Goal: Navigation & Orientation: Find specific page/section

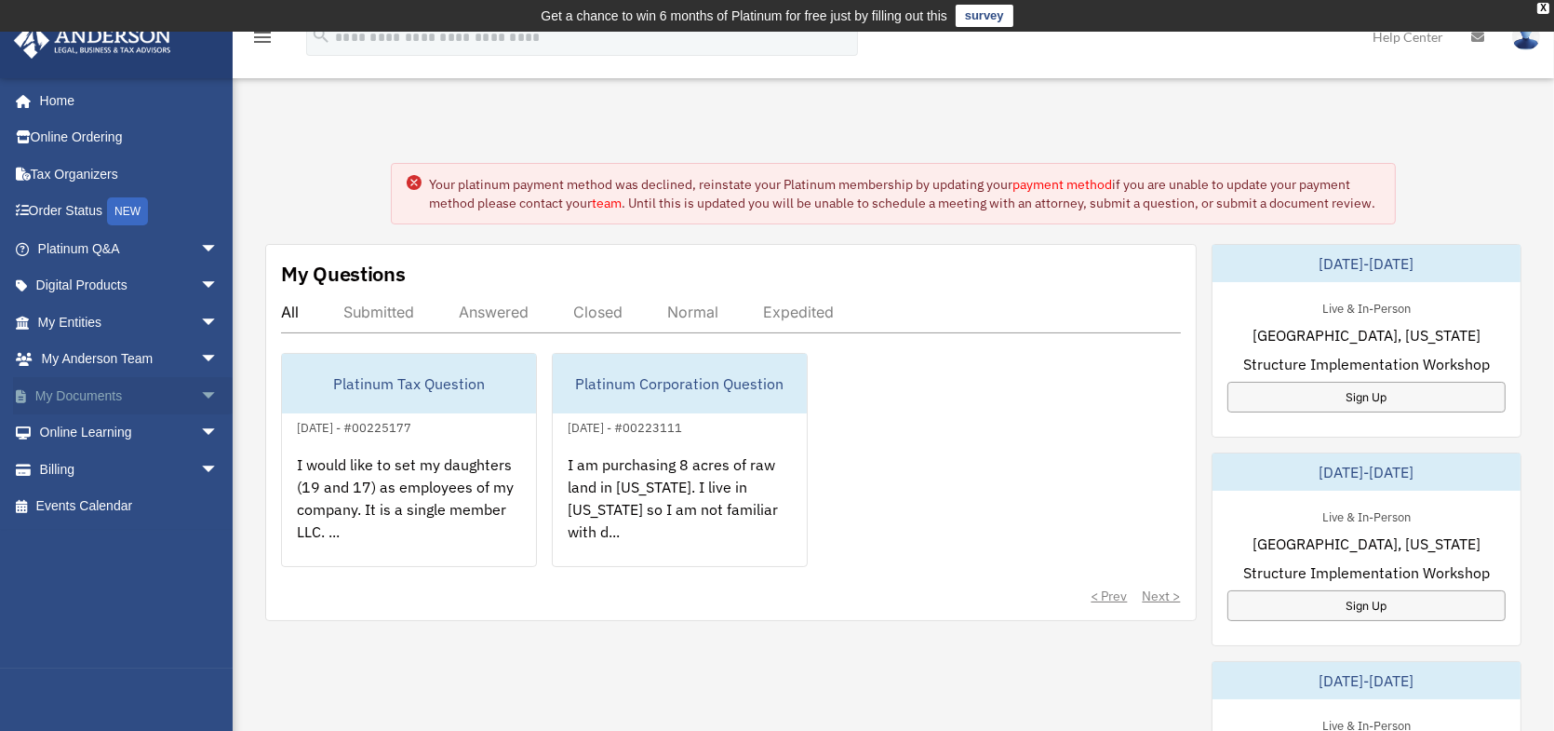
click at [140, 389] on link "My Documents arrow_drop_down" at bounding box center [130, 395] width 234 height 37
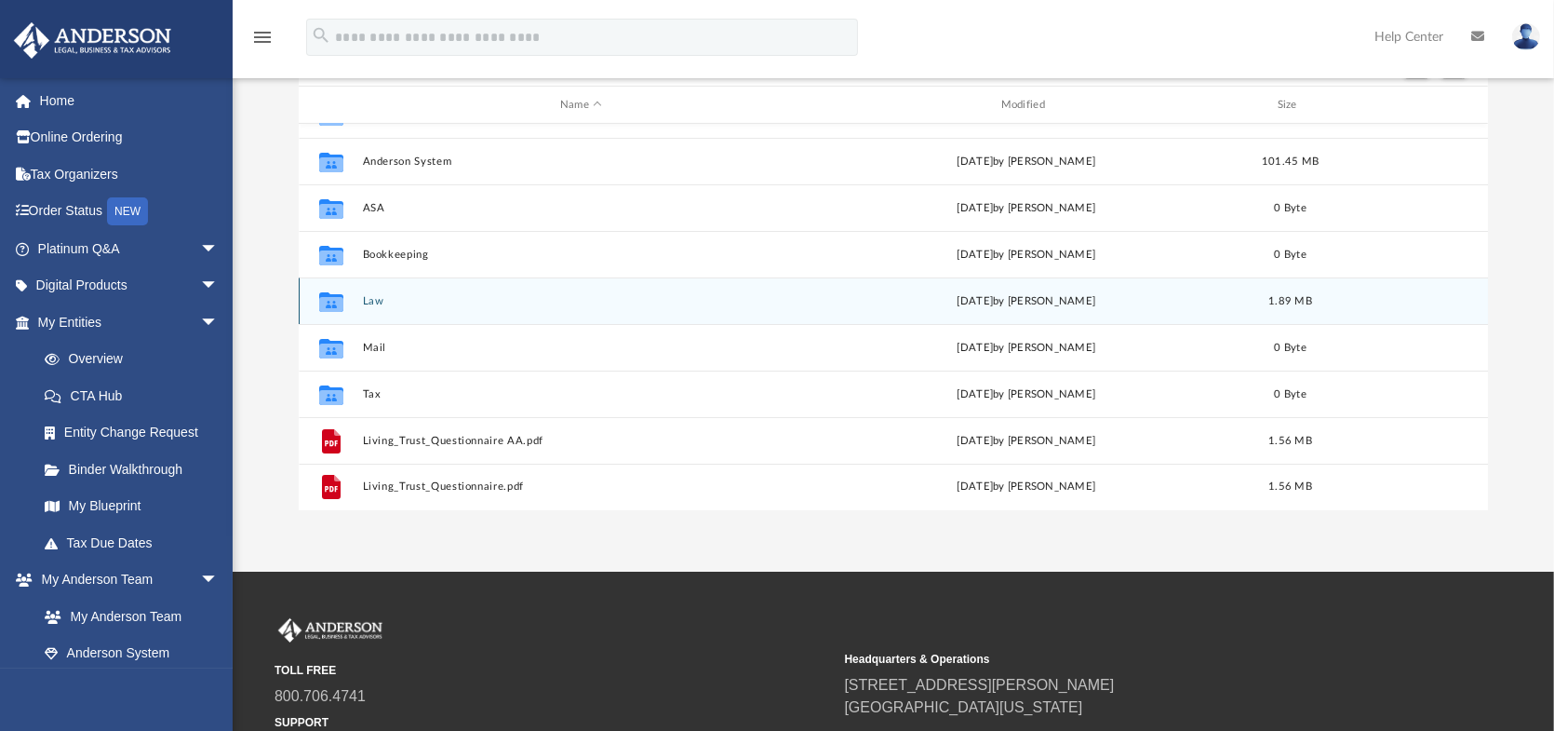
scroll to position [279, 0]
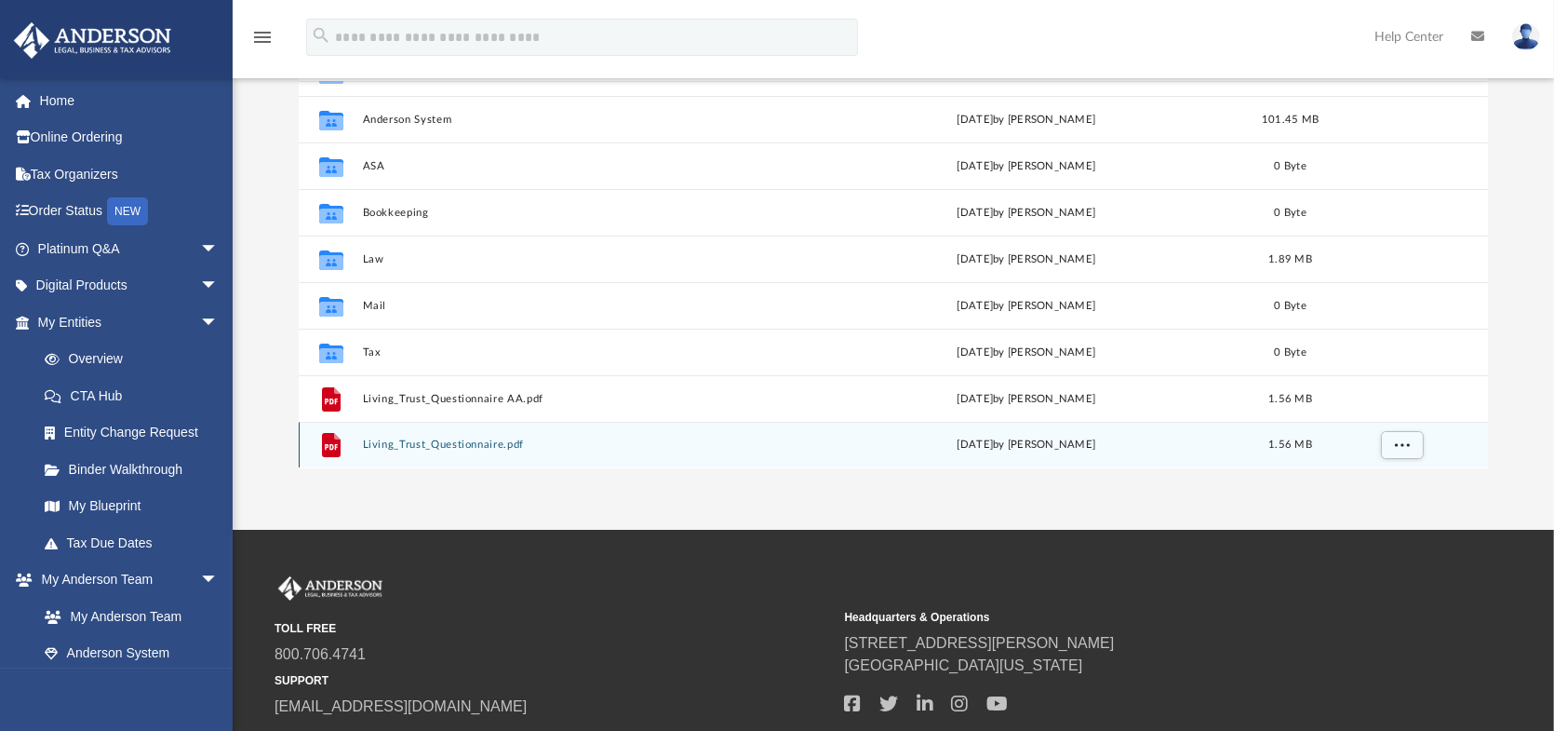
click at [413, 439] on button "Living_Trust_Questionnaire.pdf" at bounding box center [581, 445] width 437 height 12
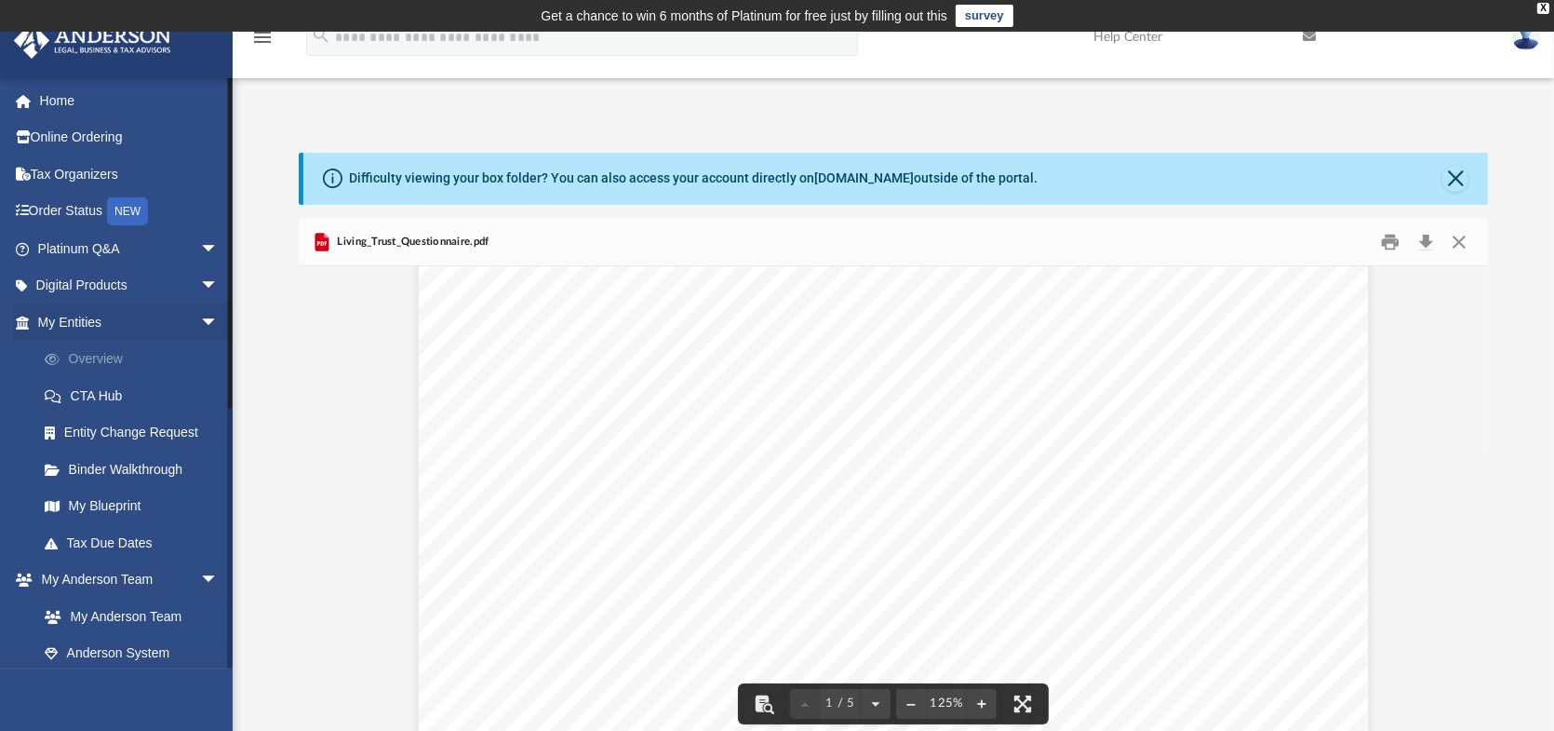
click at [54, 345] on link "Overview" at bounding box center [136, 359] width 221 height 37
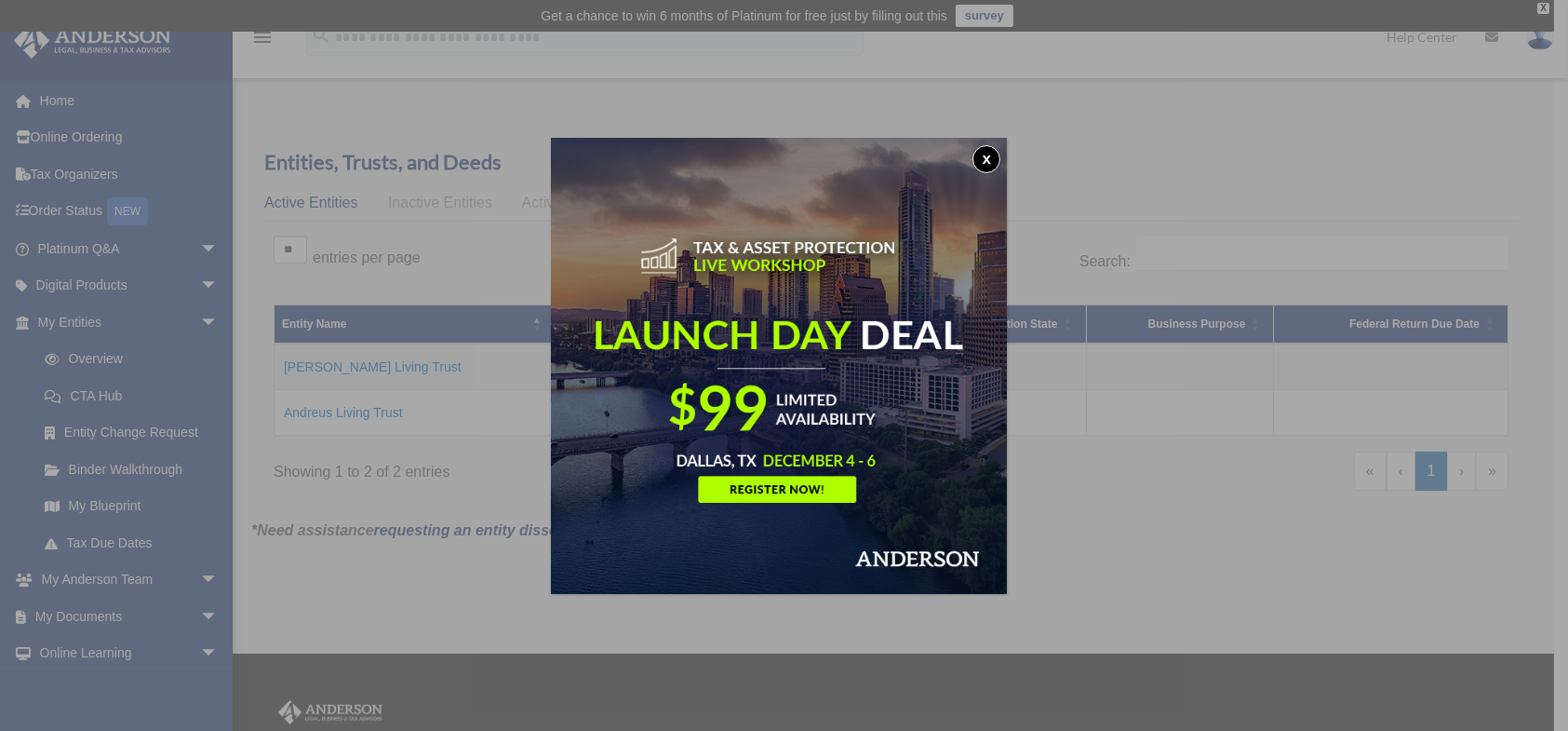
click at [984, 154] on button "x" at bounding box center [987, 159] width 28 height 28
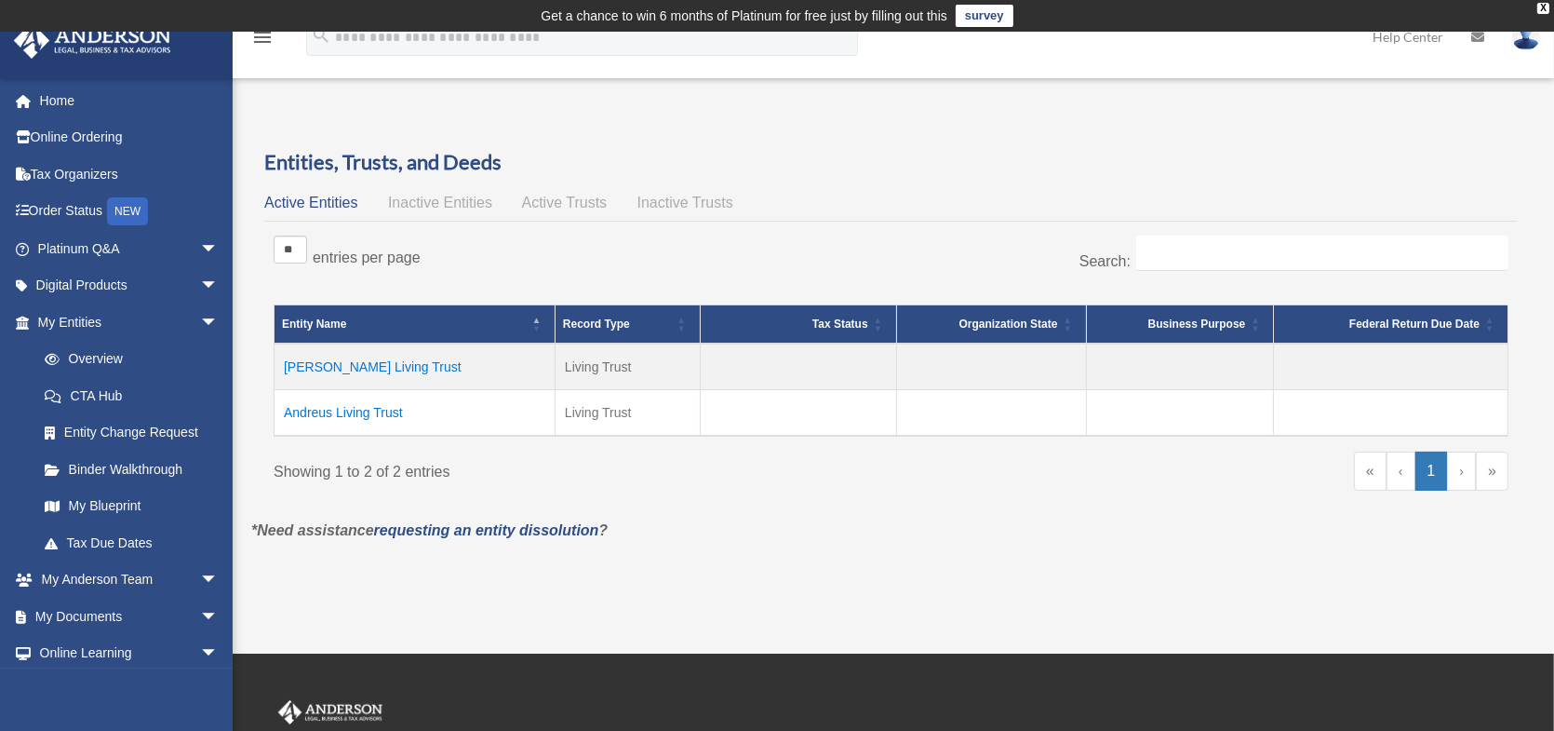
click at [355, 361] on td "Alexander Andreus Living Trust" at bounding box center [415, 366] width 281 height 47
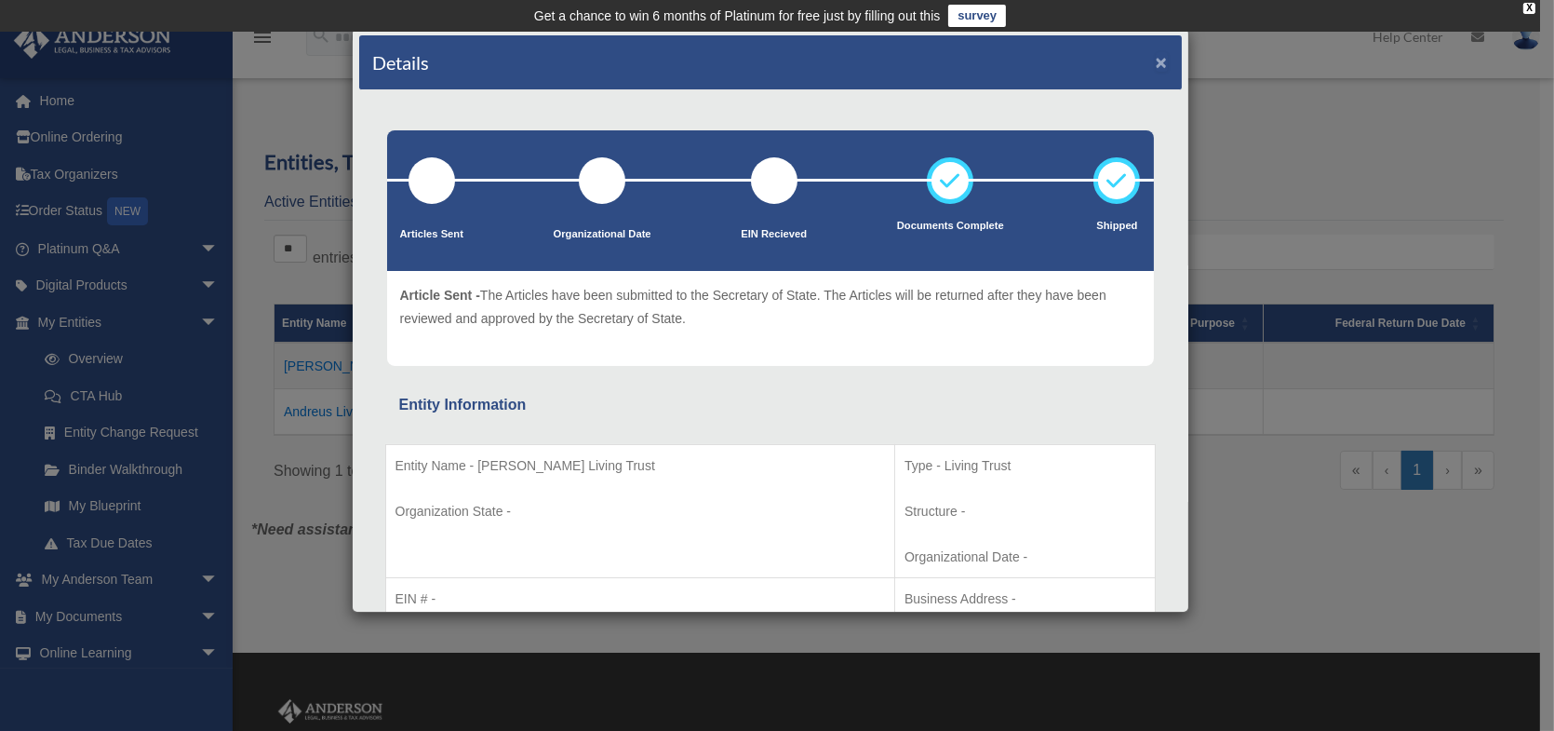
click at [1156, 60] on button "×" at bounding box center [1162, 62] width 12 height 20
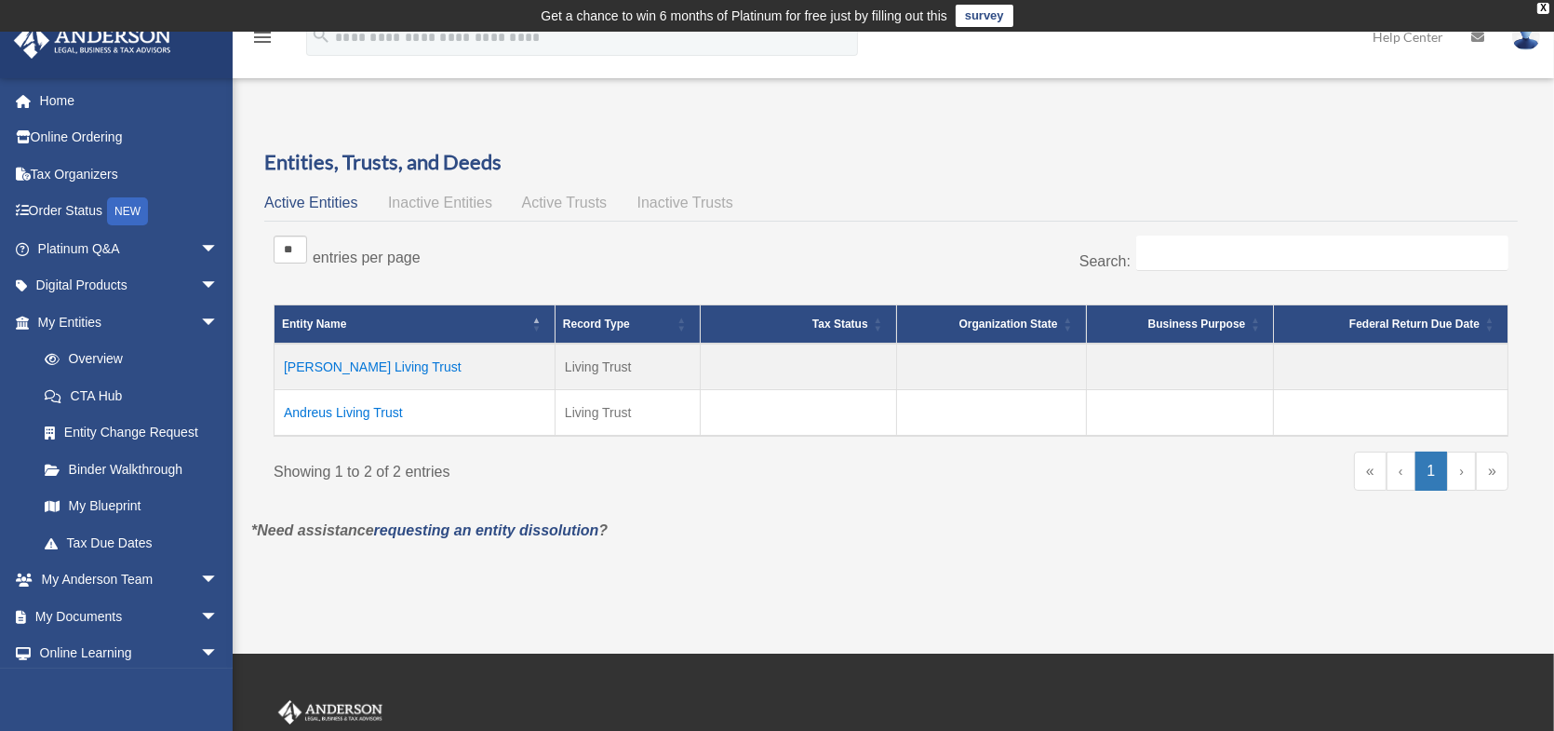
click at [551, 203] on span "Active Trusts" at bounding box center [565, 203] width 86 height 16
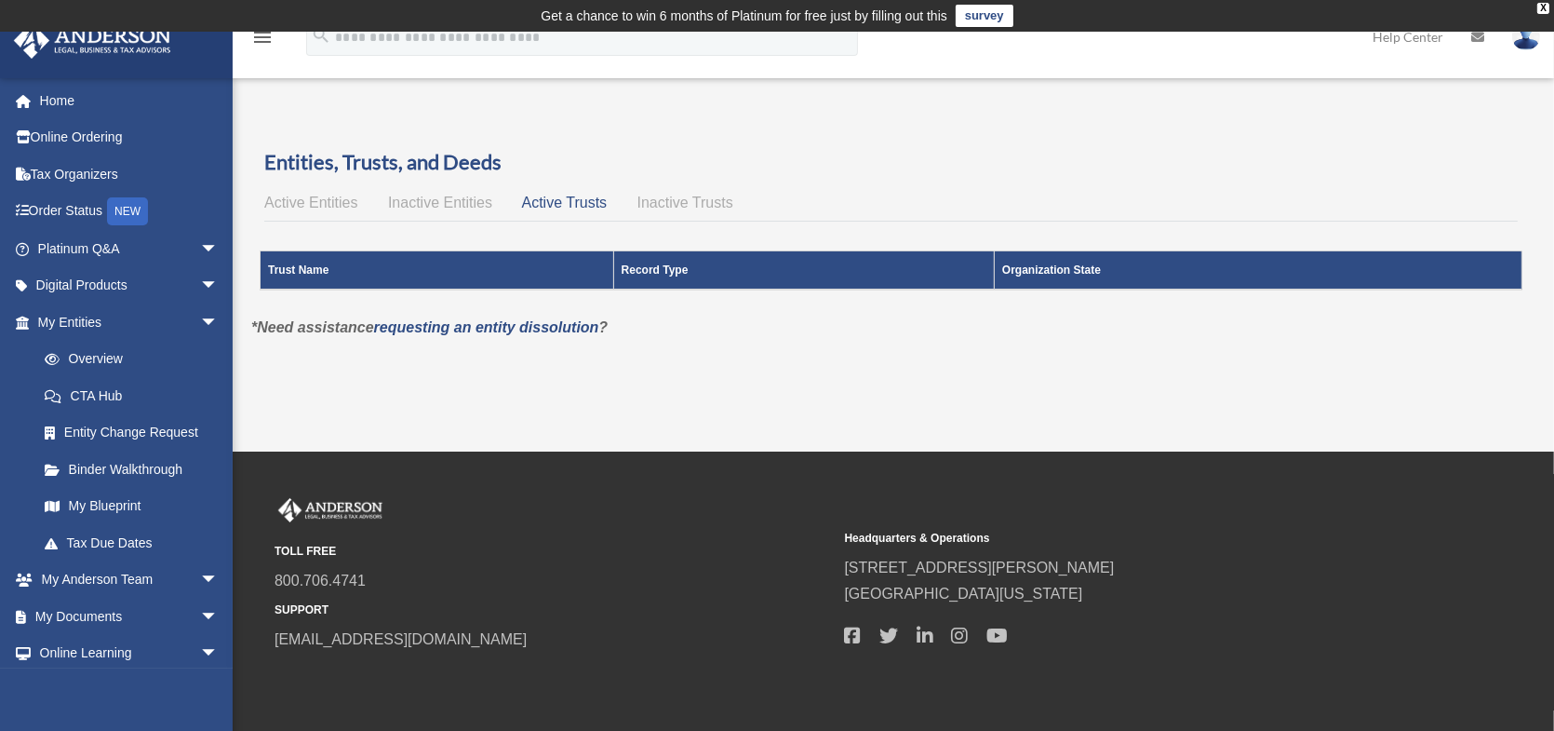
click at [679, 199] on span "Inactive Trusts" at bounding box center [686, 203] width 96 height 16
click at [561, 195] on span "Active Trusts" at bounding box center [565, 203] width 86 height 16
click at [459, 197] on span "Inactive Entities" at bounding box center [440, 203] width 104 height 16
click at [305, 195] on span "Active Entities" at bounding box center [310, 203] width 93 height 16
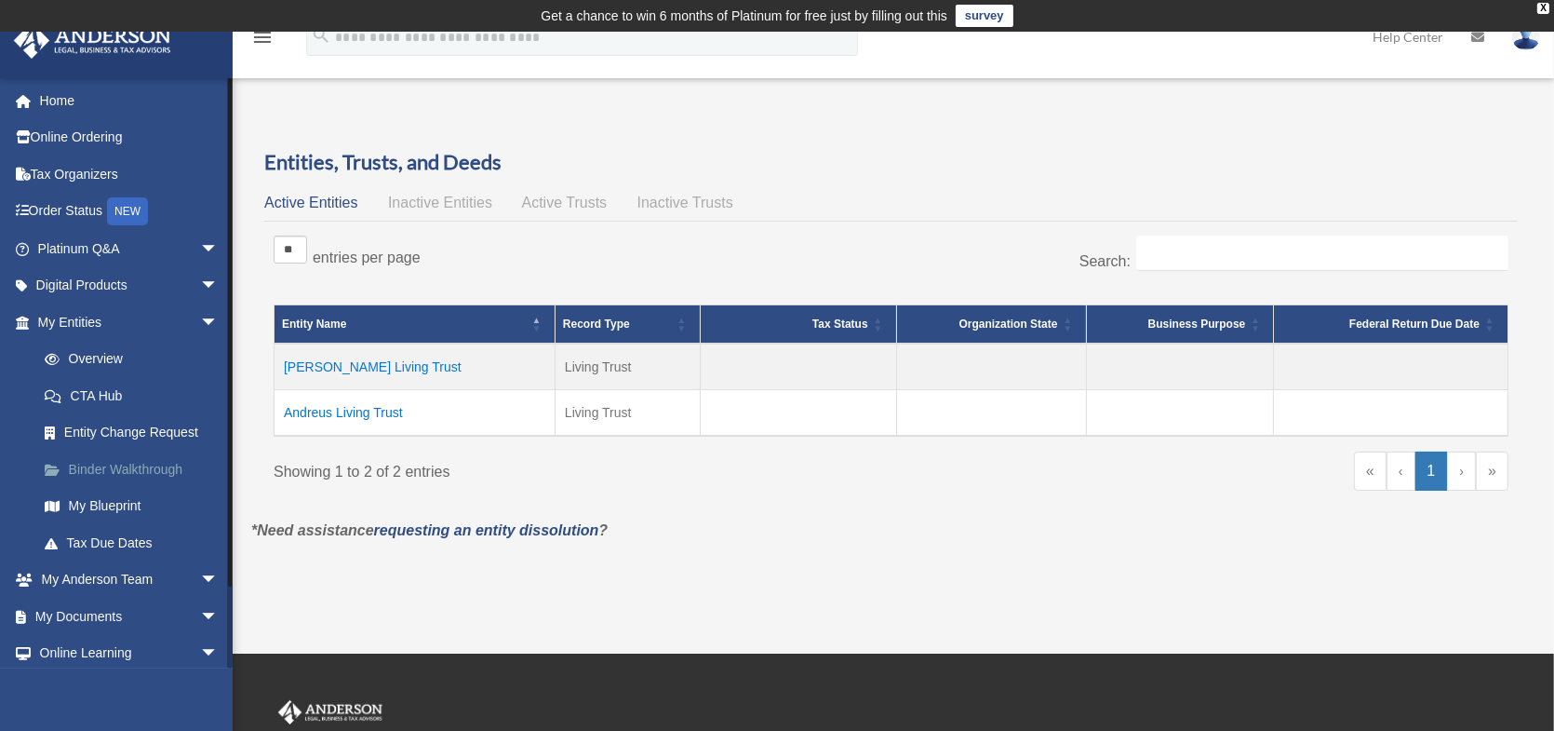
click at [149, 463] on link "Binder Walkthrough" at bounding box center [136, 468] width 221 height 37
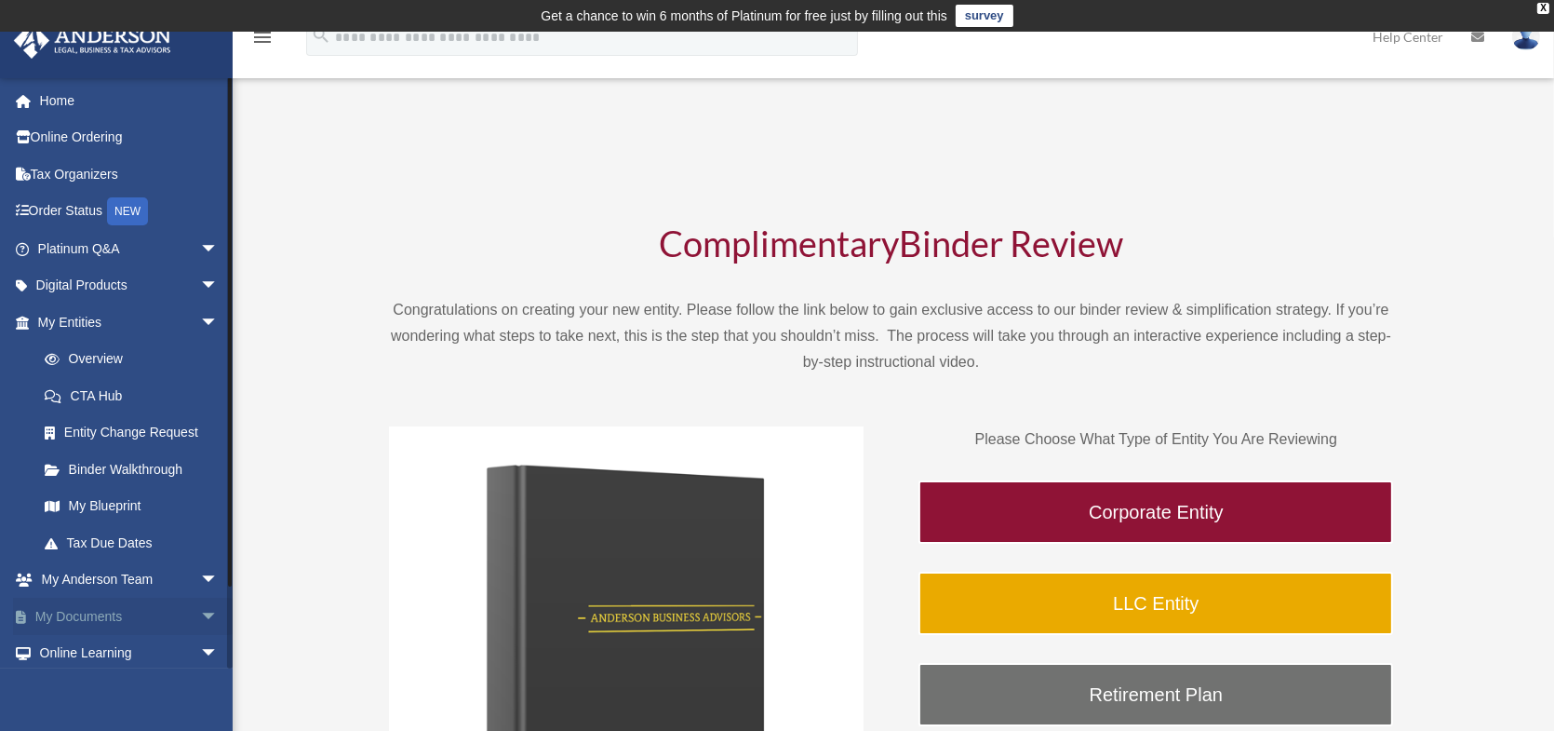
click at [140, 604] on link "My Documents arrow_drop_down" at bounding box center [130, 615] width 234 height 37
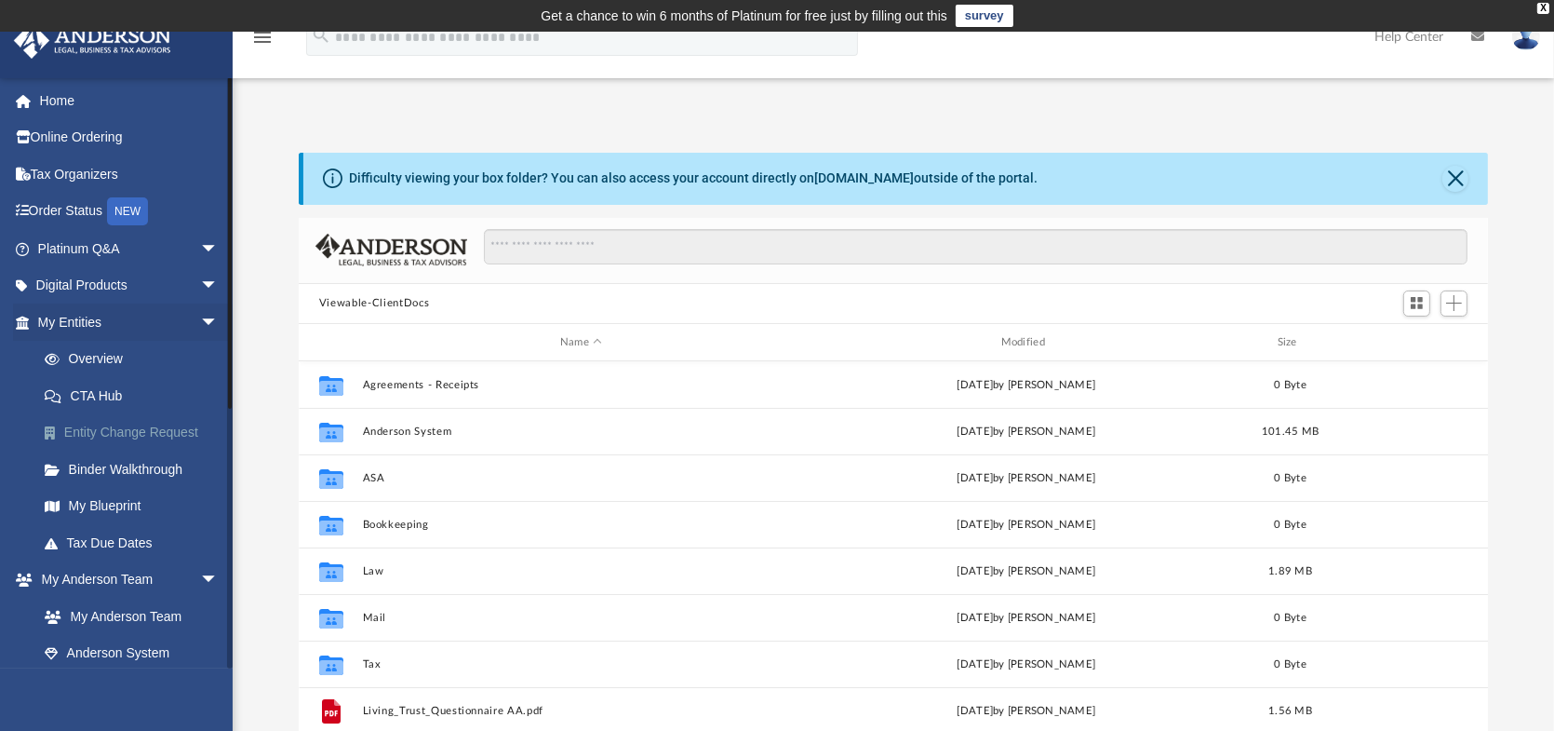
click at [112, 432] on link "Entity Change Request" at bounding box center [136, 432] width 221 height 37
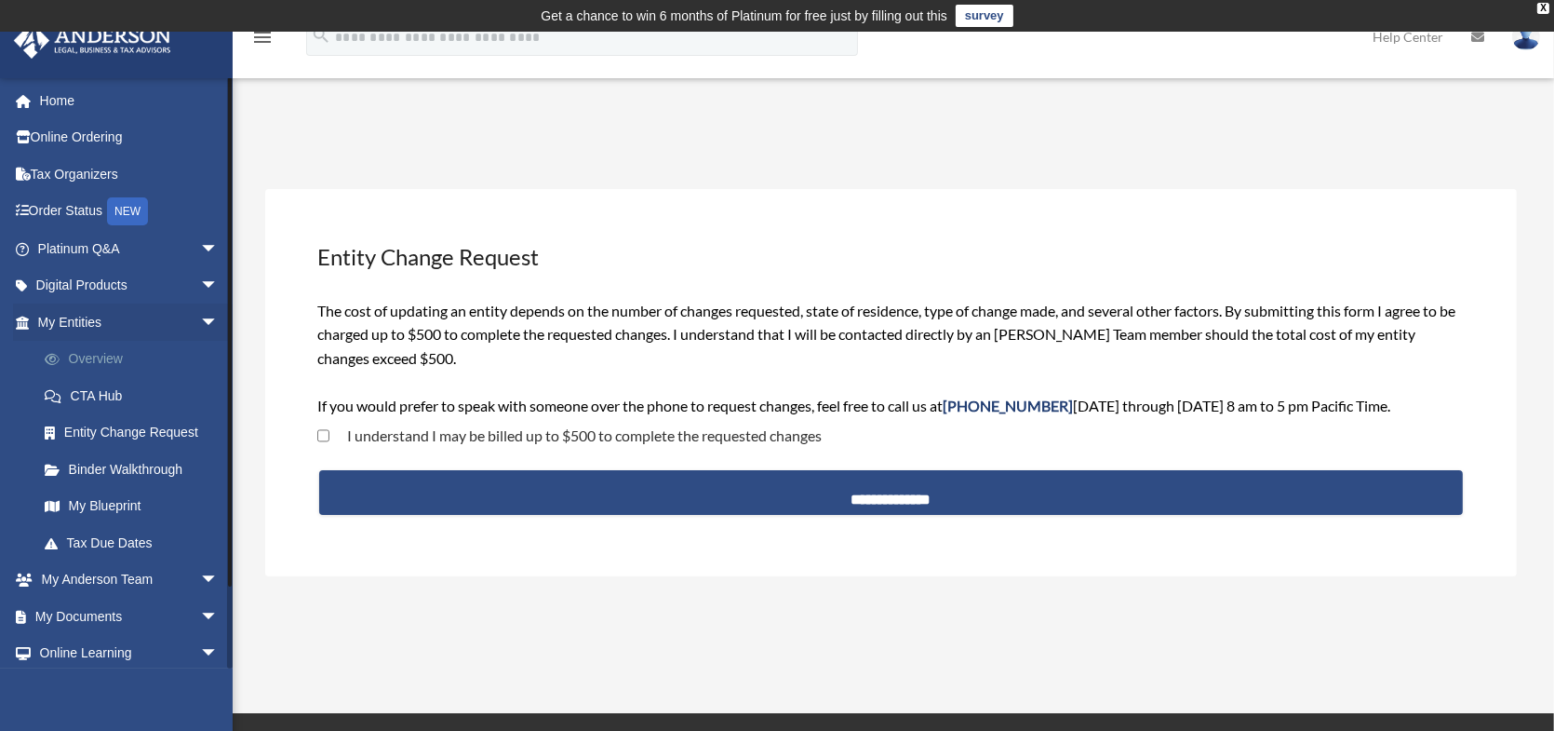
click at [92, 353] on link "Overview" at bounding box center [136, 359] width 221 height 37
